Goal: Task Accomplishment & Management: Manage account settings

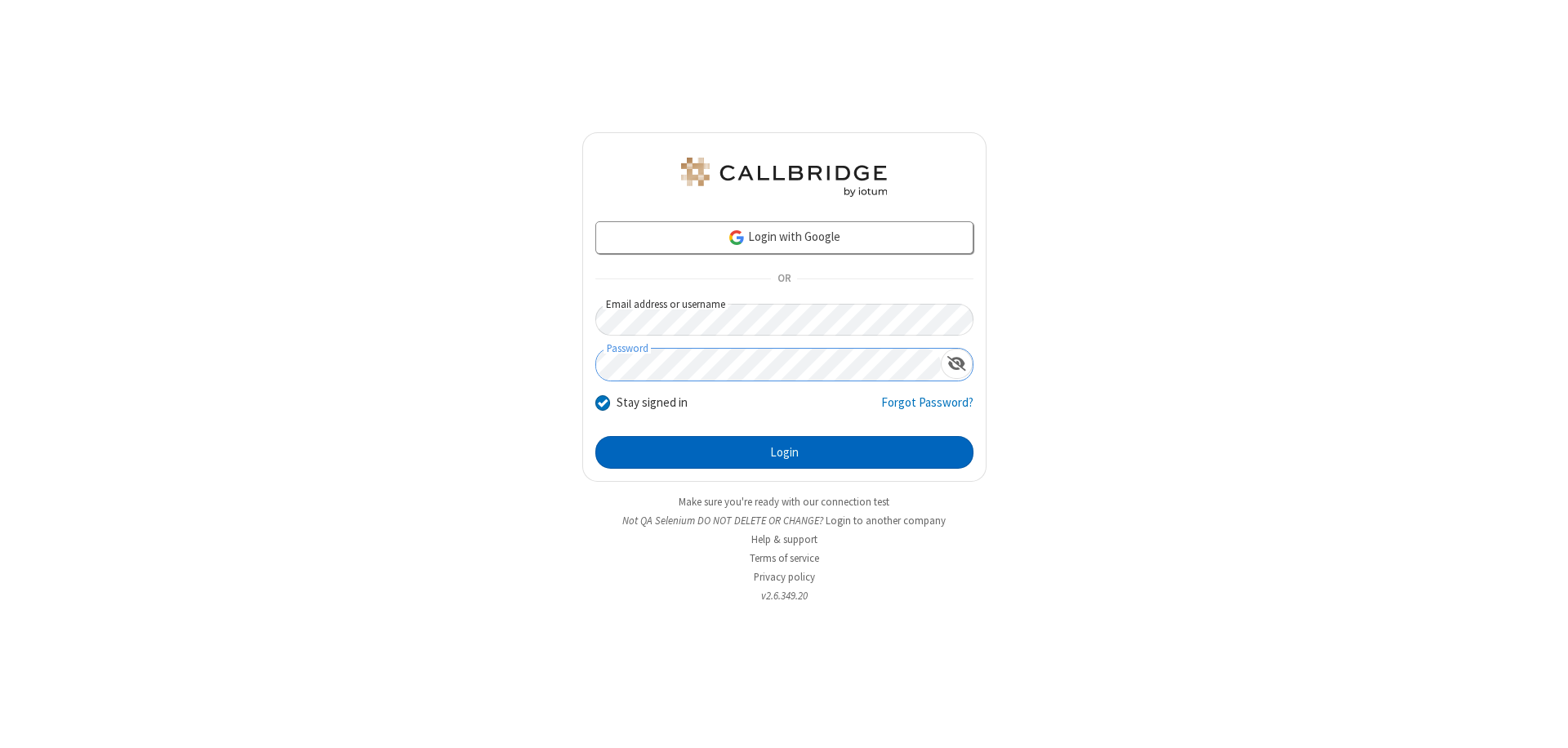
click at [784, 452] on button "Login" at bounding box center [784, 452] width 378 height 33
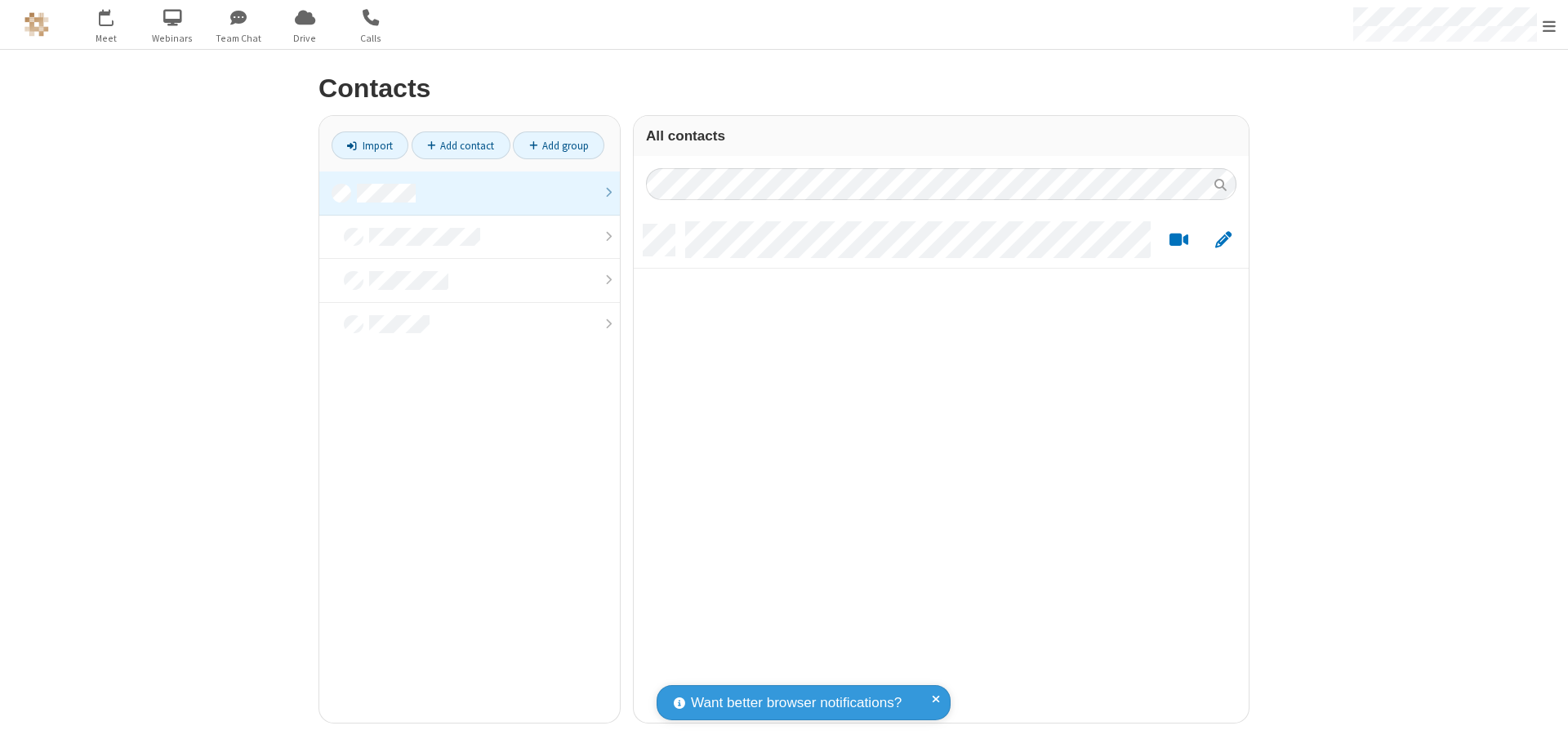
click at [469, 192] on link at bounding box center [469, 193] width 301 height 44
click at [1223, 239] on span "Edit" at bounding box center [1223, 240] width 16 height 21
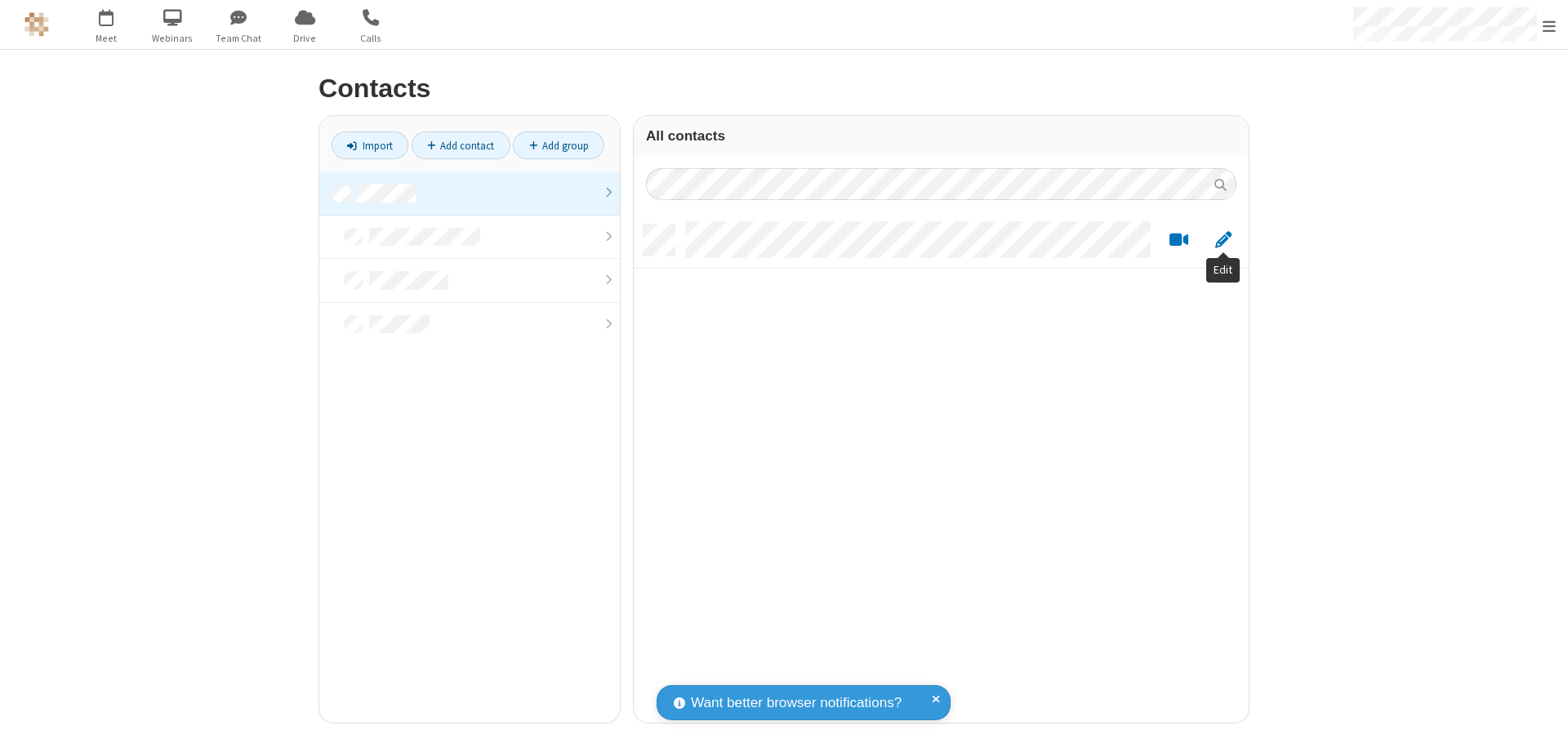
click at [469, 192] on link at bounding box center [469, 193] width 301 height 44
